Goal: Find specific page/section: Find specific page/section

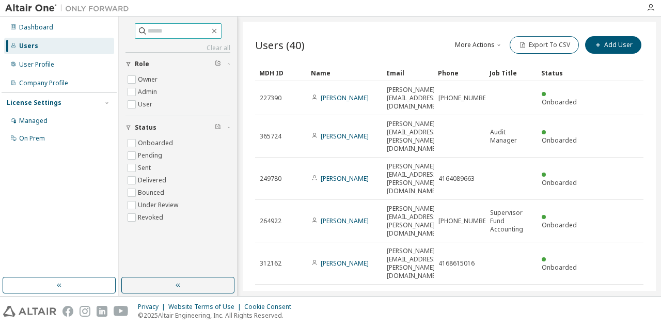
click at [169, 32] on input "text" at bounding box center [179, 31] width 62 height 10
click at [154, 34] on input "text" at bounding box center [179, 31] width 62 height 10
type input "*****"
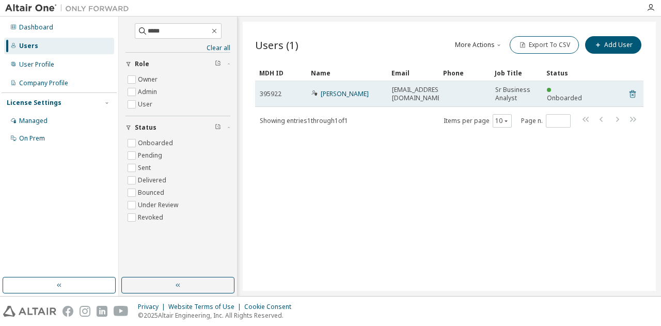
click at [633, 94] on icon at bounding box center [631, 94] width 9 height 12
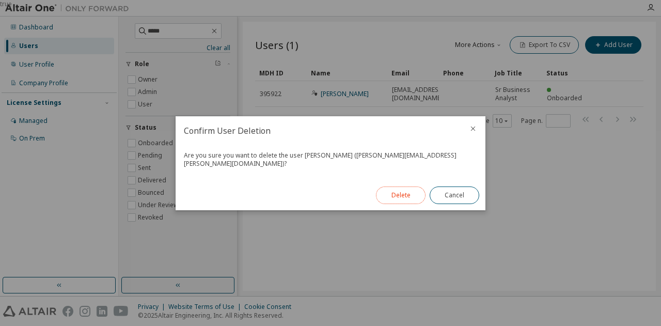
click at [402, 194] on button "Delete" at bounding box center [401, 195] width 50 height 18
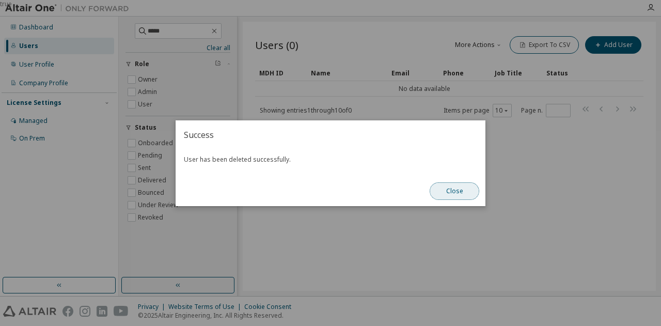
click at [459, 192] on button "Close" at bounding box center [454, 191] width 50 height 18
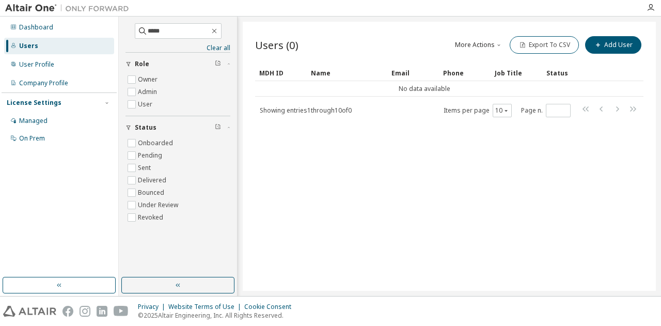
click at [373, 166] on div "Users (0) More Actions Import From CSV Export To CSV Add User Clear Load Save S…" at bounding box center [449, 156] width 413 height 269
click at [43, 44] on div "Users" at bounding box center [59, 46] width 110 height 17
click at [36, 119] on div "Managed" at bounding box center [33, 121] width 28 height 8
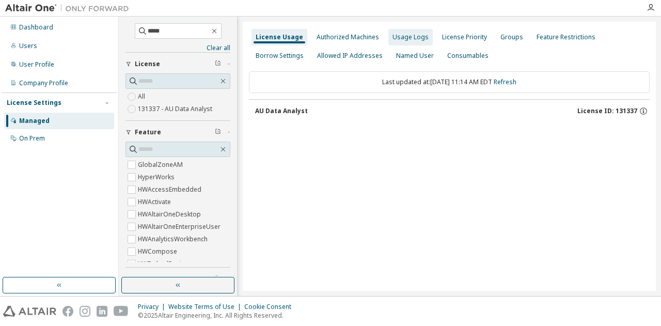
click at [398, 39] on div "Usage Logs" at bounding box center [410, 37] width 36 height 8
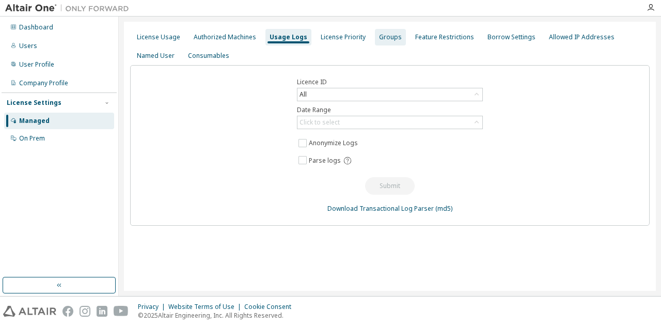
click at [379, 40] on div "Groups" at bounding box center [390, 37] width 23 height 8
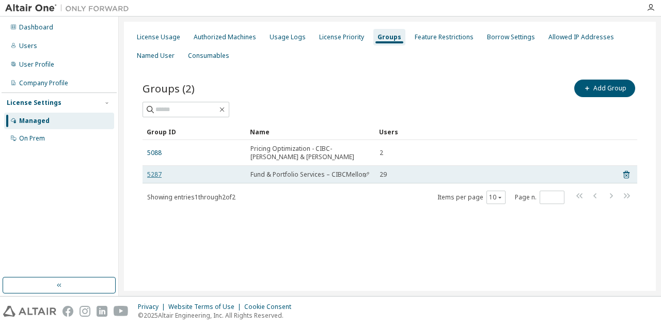
click at [150, 174] on link "5287" at bounding box center [154, 174] width 14 height 8
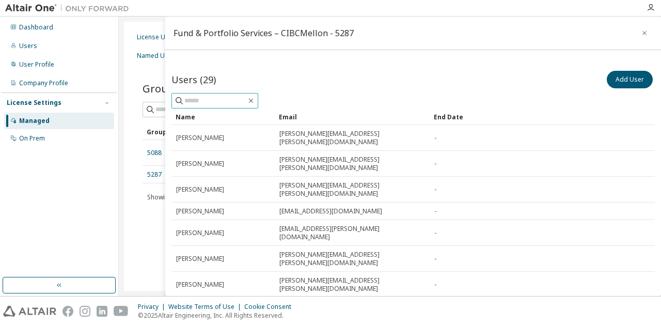
click at [204, 99] on input "text" at bounding box center [215, 100] width 62 height 10
type input "*****"
